Goal: Information Seeking & Learning: Learn about a topic

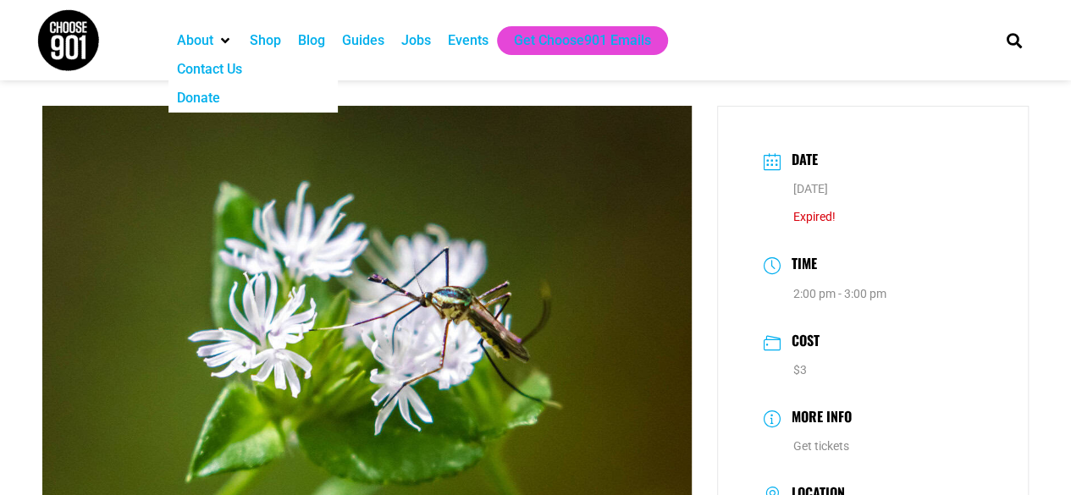
click at [77, 27] on img at bounding box center [68, 40] width 64 height 64
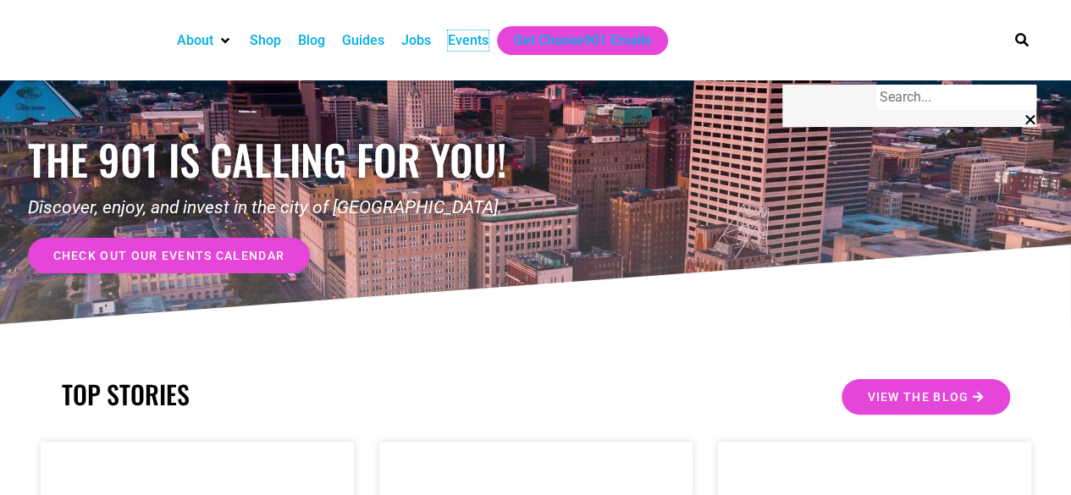
click at [472, 40] on div "Events" at bounding box center [468, 40] width 41 height 20
click at [473, 47] on div "Events" at bounding box center [468, 40] width 41 height 20
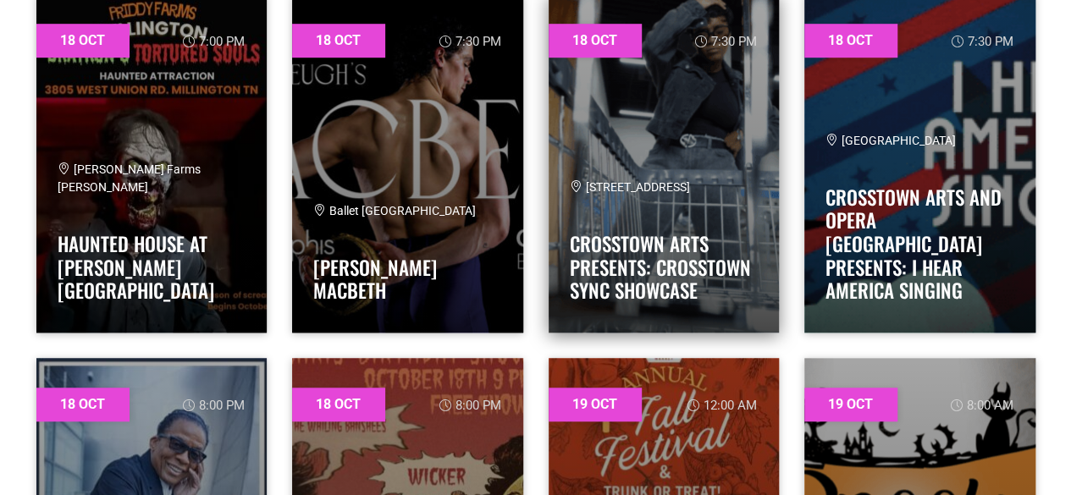
scroll to position [13635, 0]
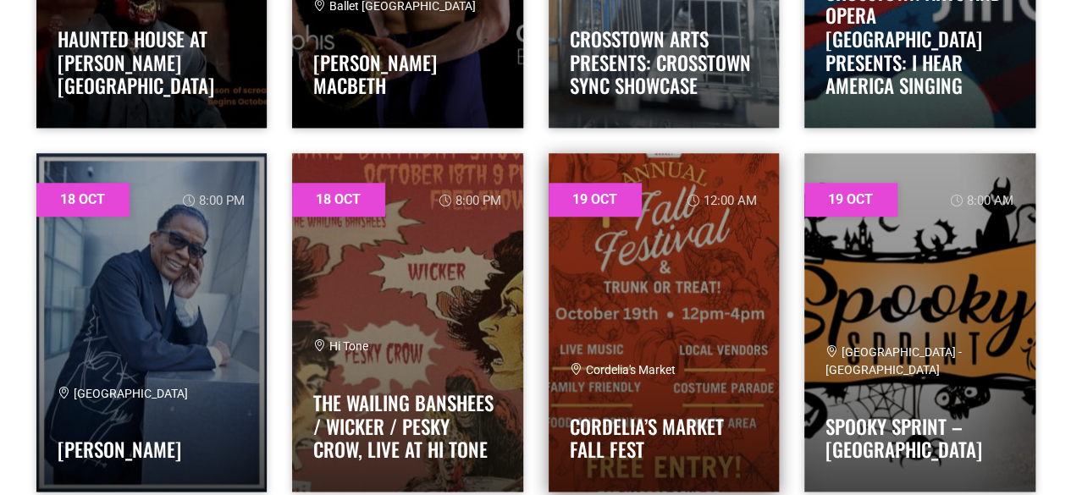
click at [691, 313] on link at bounding box center [664, 322] width 231 height 339
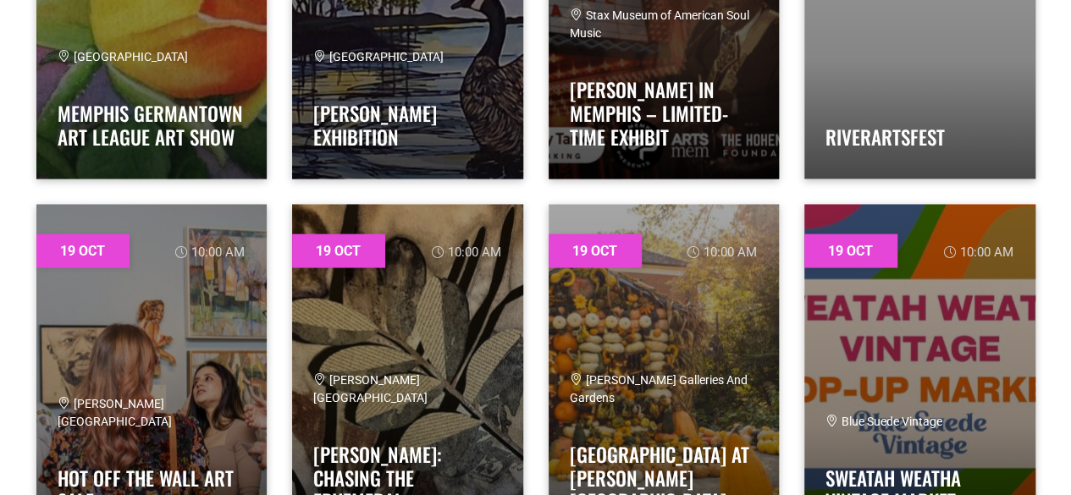
scroll to position [14397, 0]
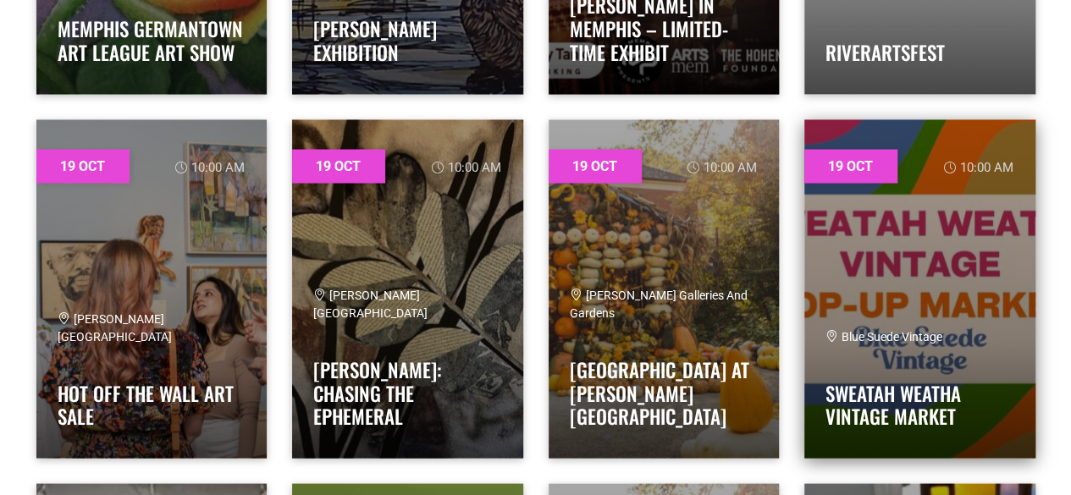
click at [936, 272] on link at bounding box center [920, 288] width 231 height 339
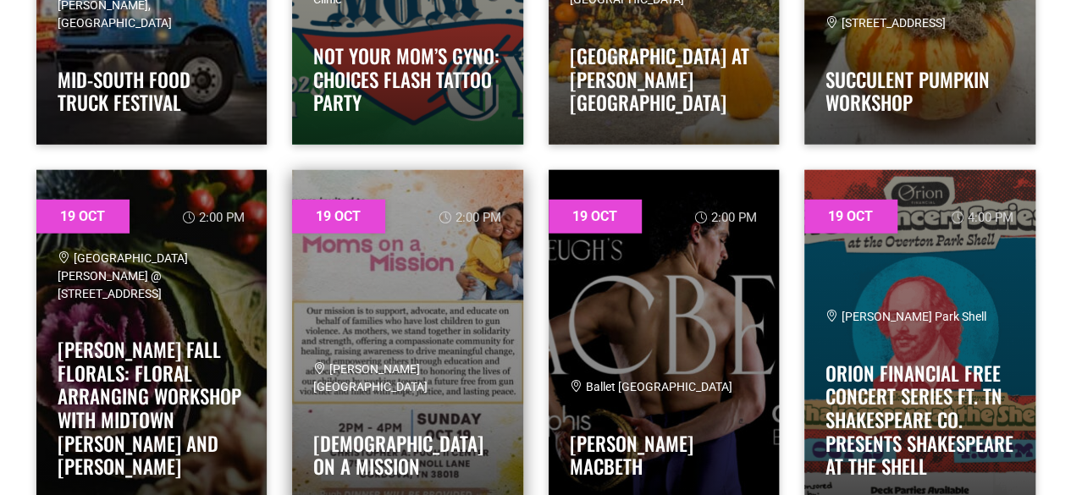
scroll to position [14821, 0]
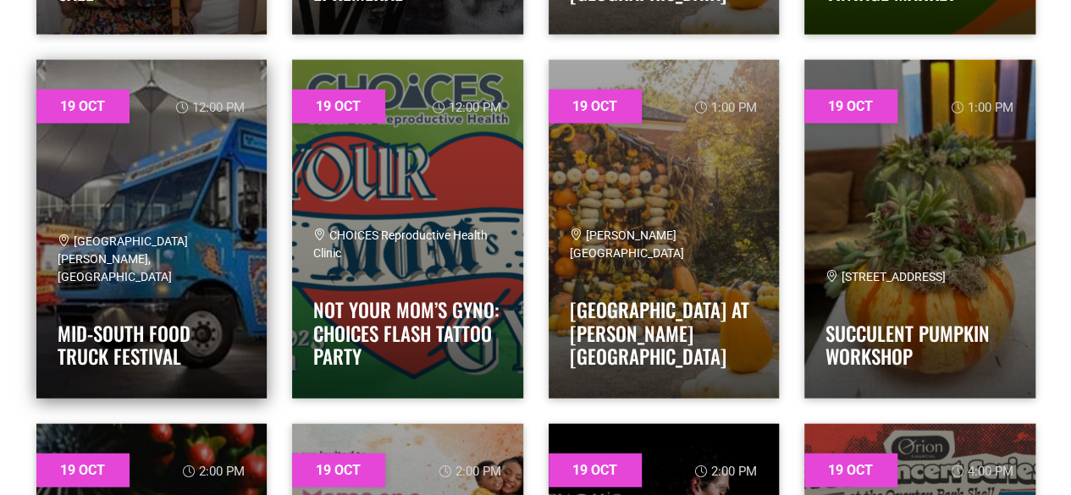
click at [191, 182] on link at bounding box center [151, 229] width 231 height 339
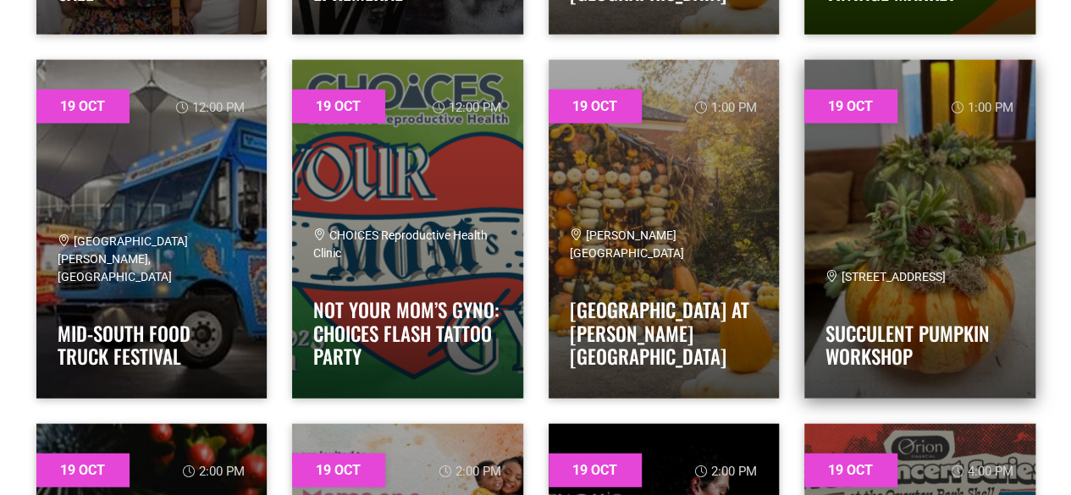
click at [960, 220] on link at bounding box center [920, 229] width 231 height 339
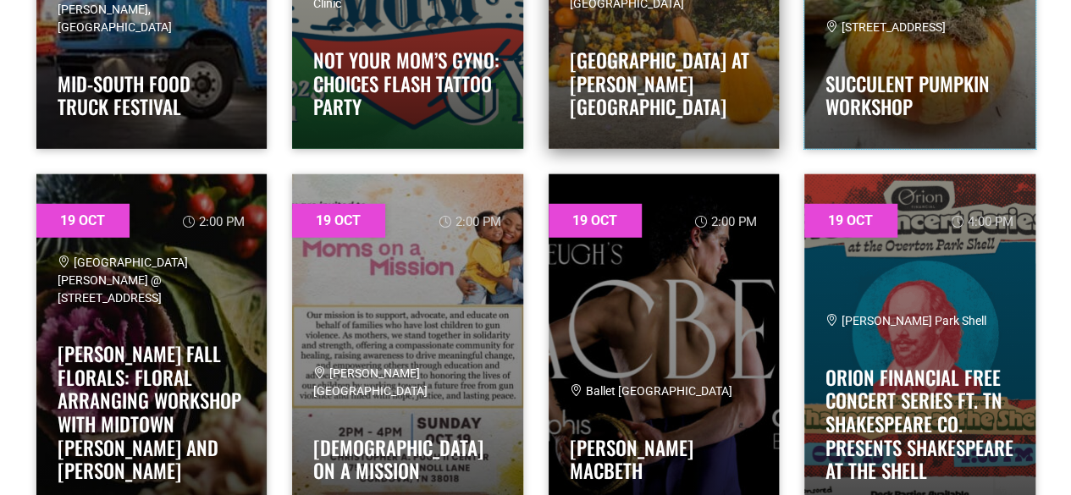
scroll to position [15075, 0]
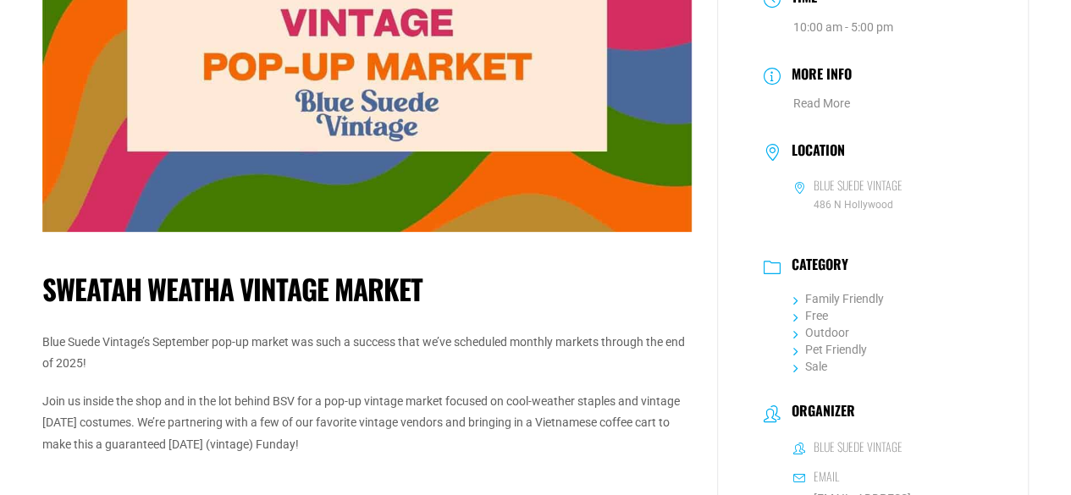
scroll to position [85, 0]
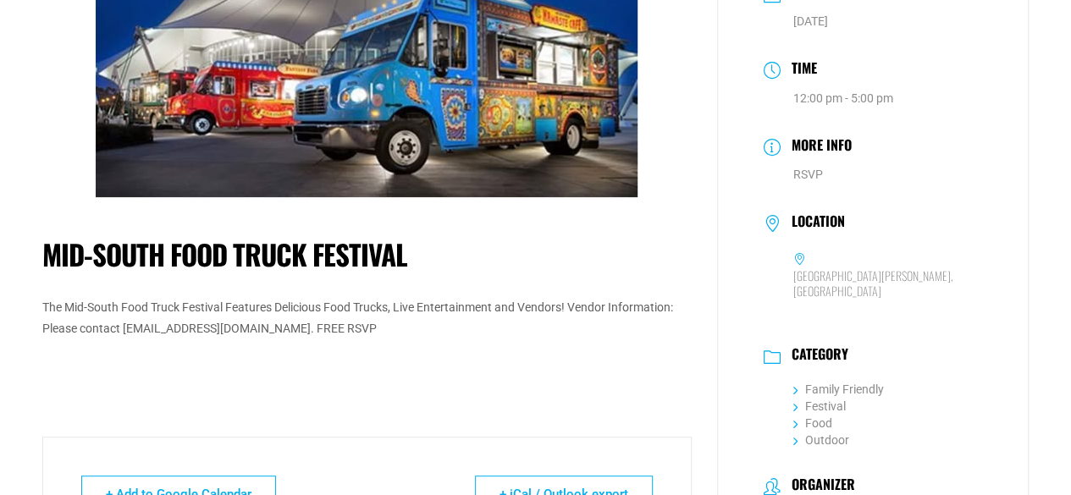
scroll to position [169, 0]
